Goal: Information Seeking & Learning: Learn about a topic

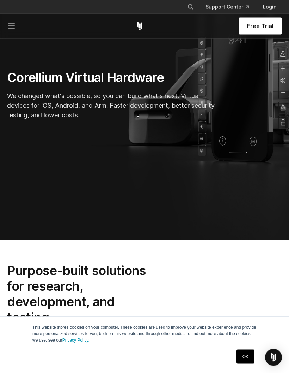
scroll to position [187, 0]
click at [34, 85] on h1 "Corellium Virtual Hardware" at bounding box center [113, 77] width 212 height 16
click at [242, 363] on link "OK" at bounding box center [246, 356] width 18 height 14
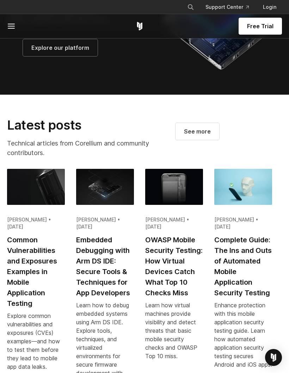
scroll to position [1503, 0]
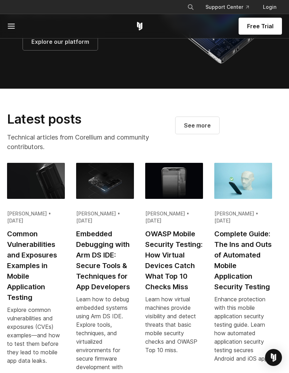
click at [38, 46] on span "Explore our platform" at bounding box center [60, 41] width 58 height 8
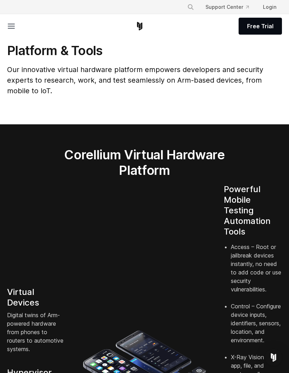
click at [268, 1] on link "Login" at bounding box center [270, 7] width 25 height 13
click at [9, 23] on icon at bounding box center [11, 26] width 8 height 8
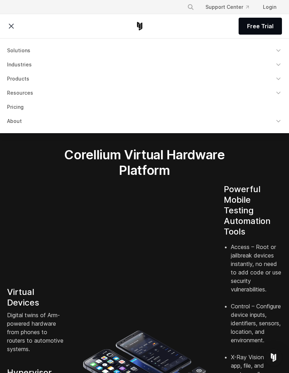
click at [12, 107] on link "Pricing" at bounding box center [145, 107] width 284 height 13
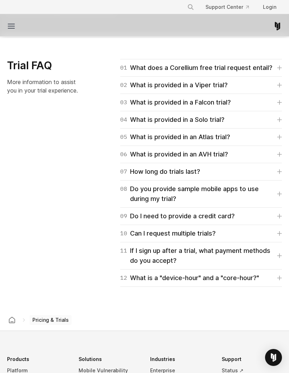
scroll to position [1062, 0]
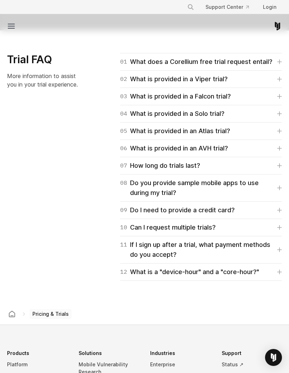
click at [137, 226] on div "10 Can I request multiple trials?" at bounding box center [168, 227] width 96 height 10
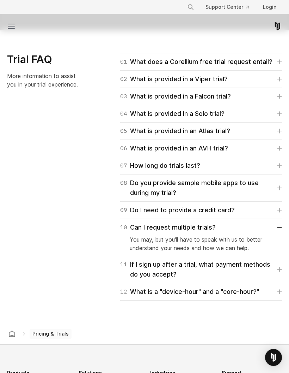
click at [139, 167] on div "07 How long do trials last?" at bounding box center [160, 166] width 80 height 10
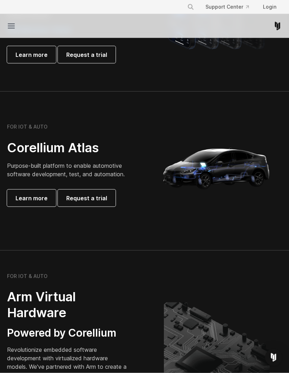
scroll to position [629, 0]
